Goal: Check status

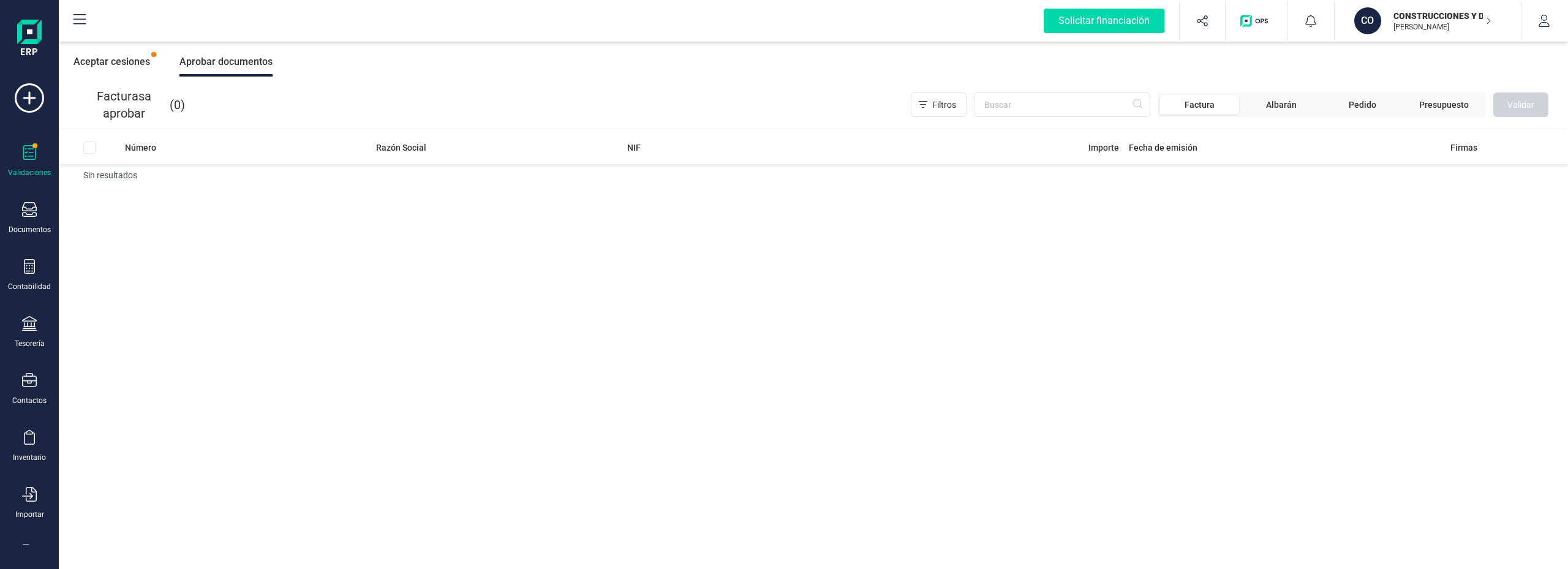
click at [128, 62] on div "Aceptar cesiones" at bounding box center [112, 62] width 77 height 30
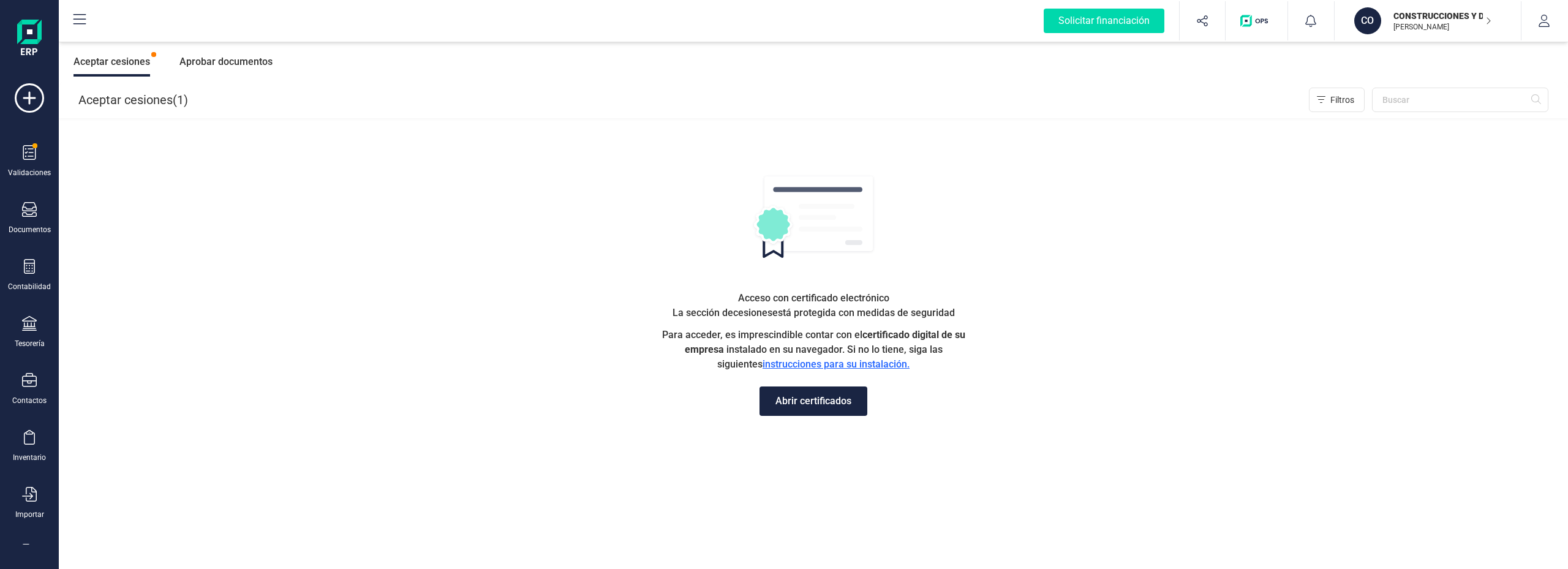
click at [813, 394] on button "Abrir certificados" at bounding box center [813, 402] width 108 height 30
click at [822, 401] on button "Abrir certificados" at bounding box center [813, 402] width 108 height 30
click at [812, 399] on button "Abrir certificados" at bounding box center [813, 402] width 108 height 30
click at [1540, 23] on icon "button" at bounding box center [1544, 21] width 12 height 12
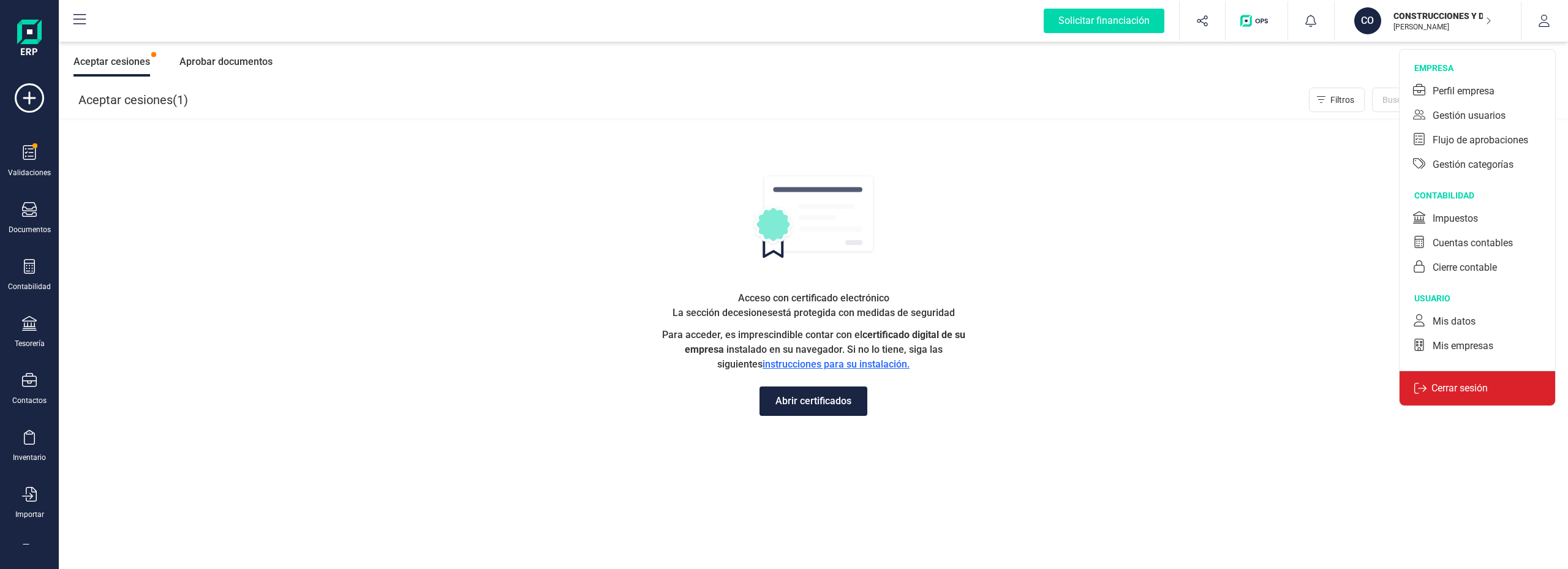
click at [1463, 383] on p "Cerrar sesión" at bounding box center [1460, 389] width 66 height 15
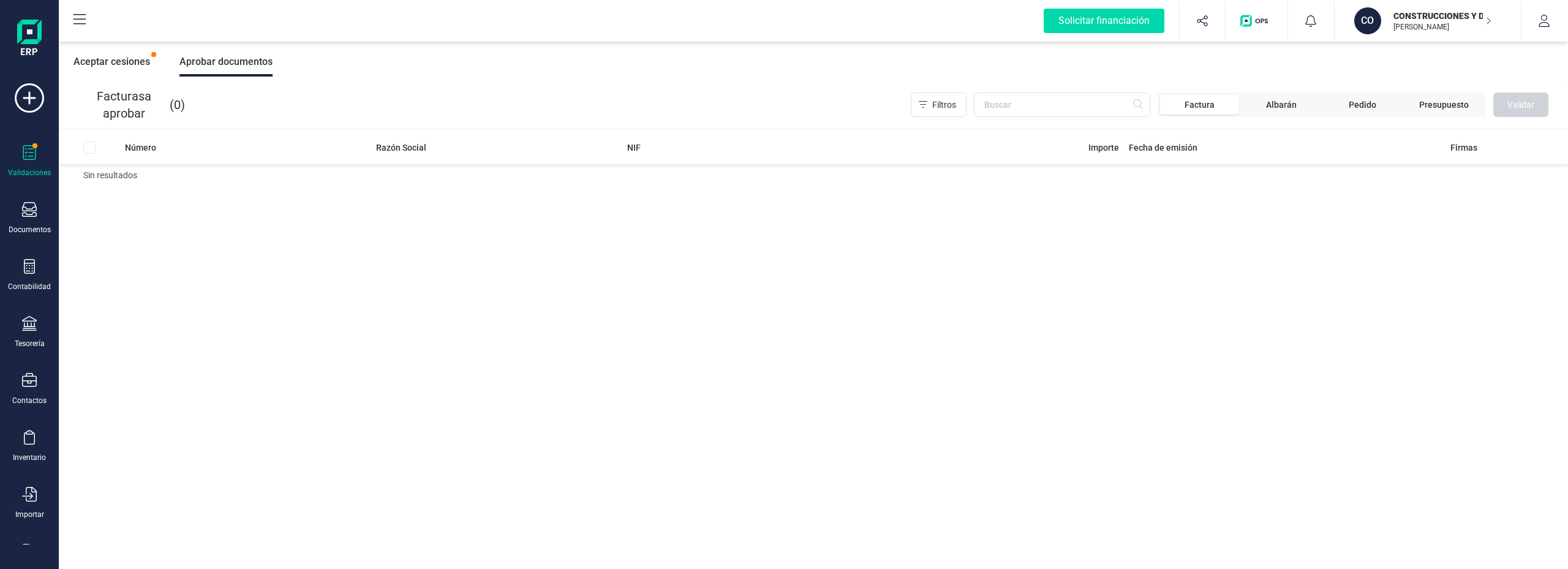
click at [130, 62] on div "Aceptar cesiones" at bounding box center [112, 62] width 77 height 30
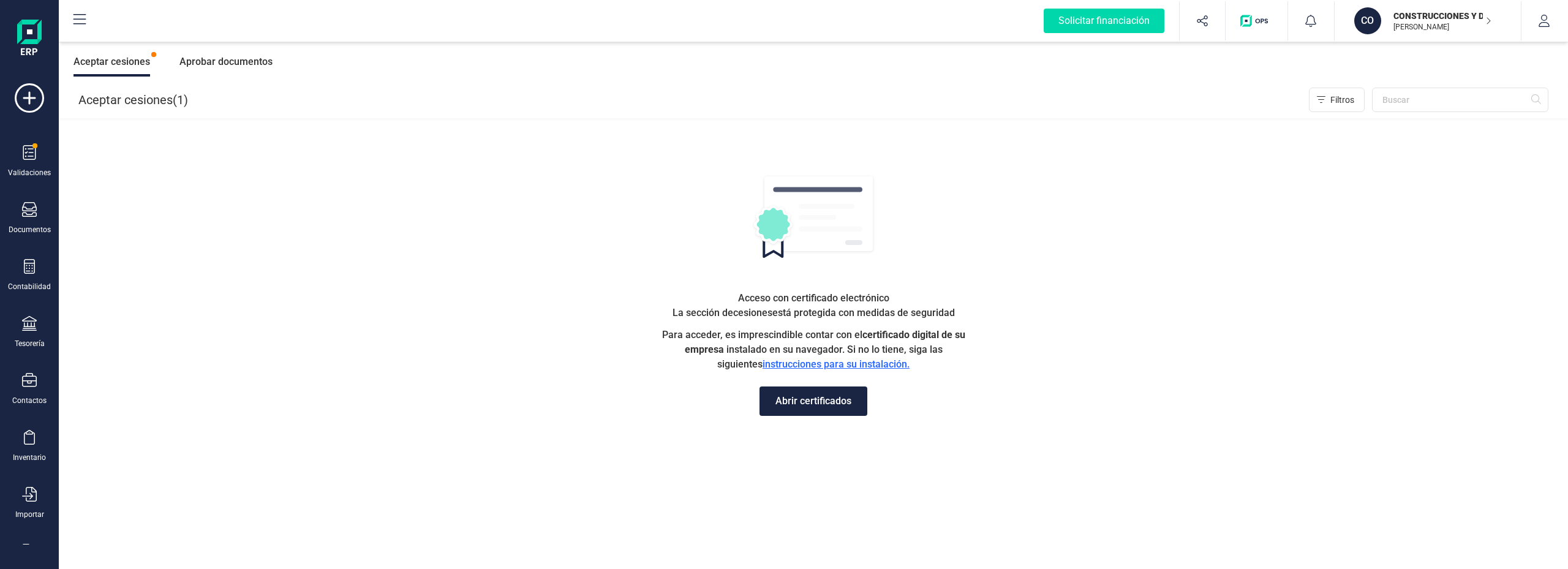
click at [822, 400] on button "Abrir certificados" at bounding box center [813, 402] width 108 height 30
click at [809, 388] on button "Abrir certificados" at bounding box center [813, 402] width 108 height 30
click at [801, 404] on button "Abrir certificados" at bounding box center [813, 402] width 108 height 30
click at [1487, 19] on icon "button" at bounding box center [1489, 21] width 6 height 10
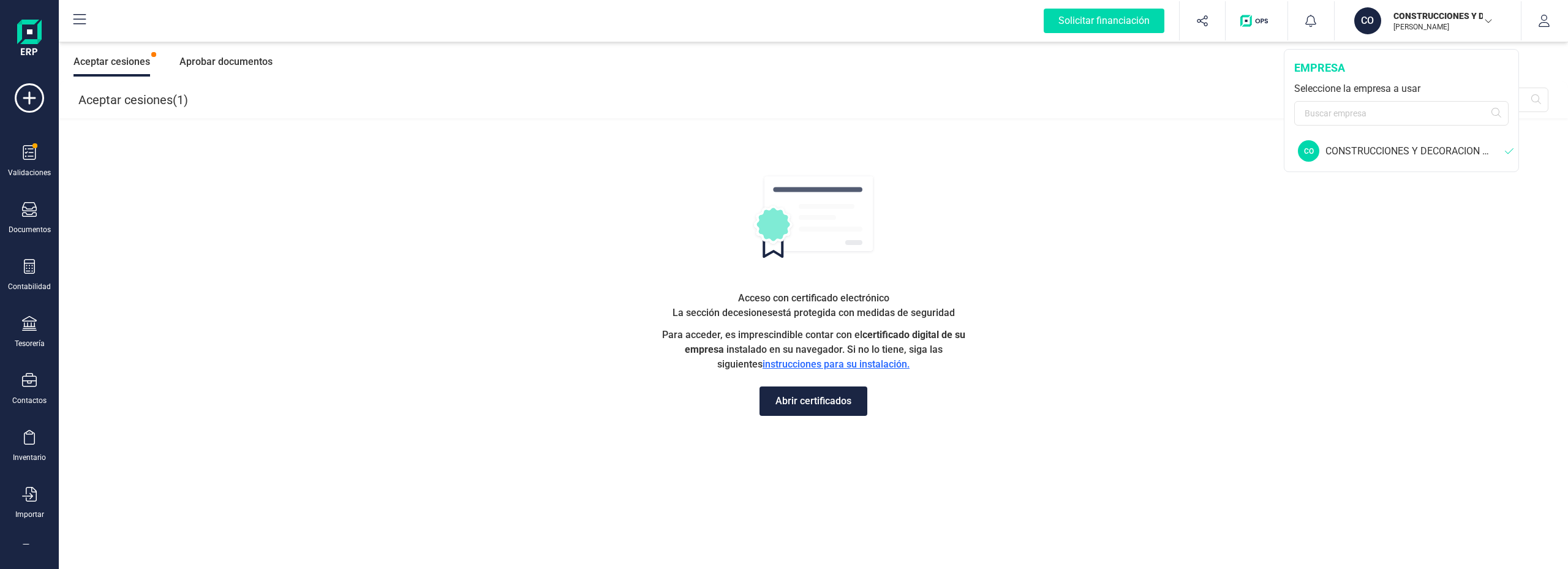
click at [1487, 19] on icon "button" at bounding box center [1489, 21] width 10 height 6
click at [1535, 20] on button "button" at bounding box center [1544, 21] width 46 height 39
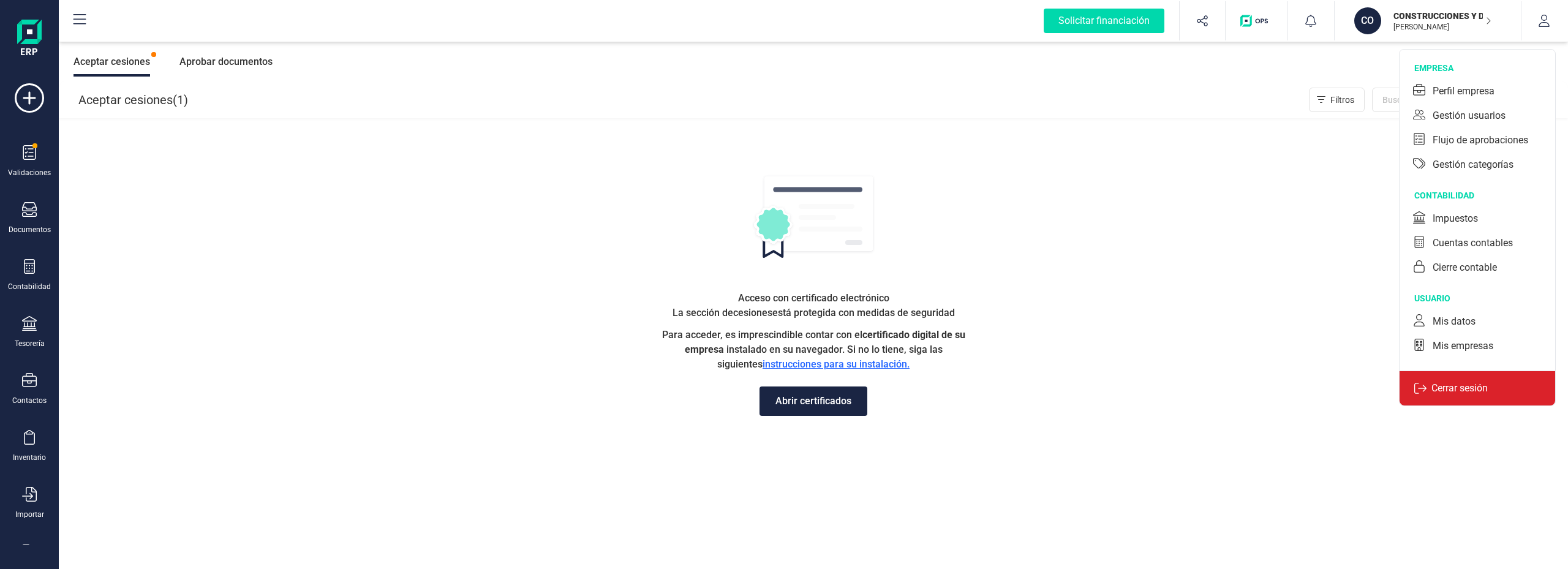
click at [1450, 389] on p "Cerrar sesión" at bounding box center [1460, 389] width 66 height 15
